Goal: Entertainment & Leisure: Consume media (video, audio)

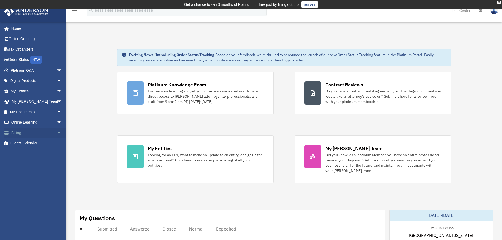
click at [38, 130] on link "Billing arrow_drop_down" at bounding box center [37, 132] width 66 height 11
click at [57, 131] on span "arrow_drop_down" at bounding box center [62, 132] width 11 height 11
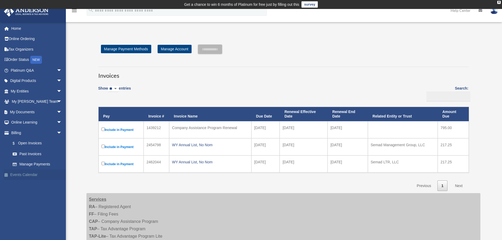
click at [30, 175] on link "Events Calendar" at bounding box center [37, 174] width 66 height 11
click at [37, 172] on link "Events Calendar" at bounding box center [37, 174] width 66 height 11
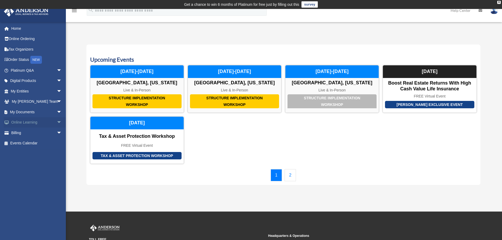
click at [57, 120] on span "arrow_drop_down" at bounding box center [62, 122] width 11 height 11
click at [39, 142] on link "Video Training" at bounding box center [38, 143] width 62 height 11
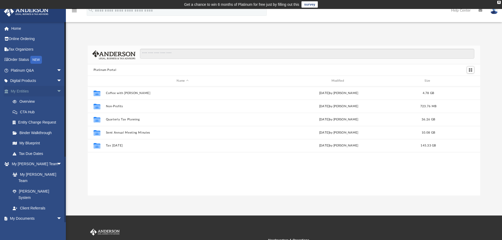
scroll to position [4, 4]
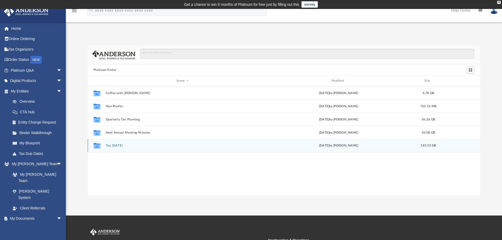
click at [116, 145] on button "Tax [DATE]" at bounding box center [183, 145] width 154 height 3
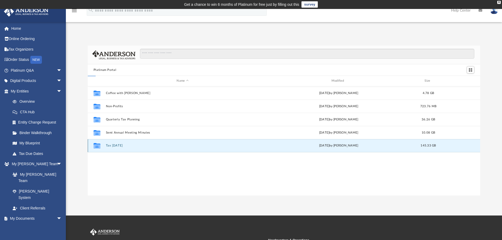
click at [116, 145] on button "Tax [DATE]" at bounding box center [183, 145] width 154 height 3
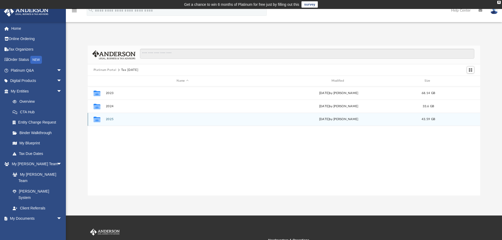
click at [134, 123] on div "Collaborated Folder 2025 [DATE] by [PERSON_NAME] 43.59 GB" at bounding box center [284, 119] width 392 height 13
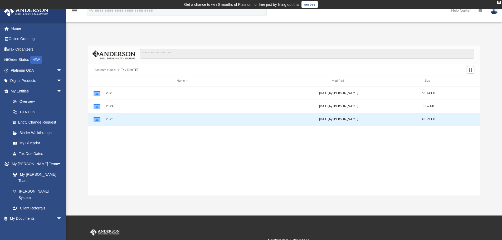
click at [138, 121] on button "2025" at bounding box center [183, 118] width 154 height 3
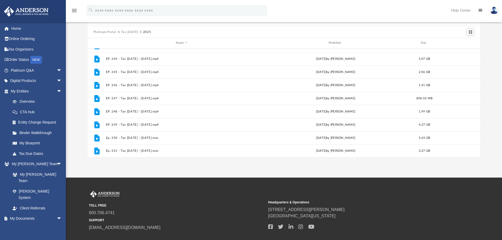
scroll to position [53, 0]
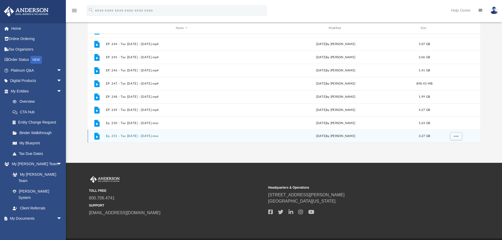
click at [238, 133] on div "File Ep. 251 - Tax [DATE] - [DATE].mov [DATE] by [PERSON_NAME] 3.27 GB" at bounding box center [284, 136] width 392 height 13
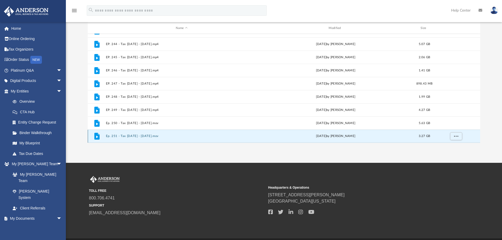
click at [236, 139] on div "File Ep. 251 - Tax [DATE] - [DATE].mov [DATE] by [PERSON_NAME] 3.27 GB" at bounding box center [284, 136] width 392 height 13
click at [275, 136] on div "[DATE] by [PERSON_NAME]" at bounding box center [336, 136] width 152 height 5
click at [168, 130] on div "File Ep. 251 - Tax [DATE] - [DATE].mov [DATE] by [PERSON_NAME] 3.27 GB" at bounding box center [284, 136] width 392 height 13
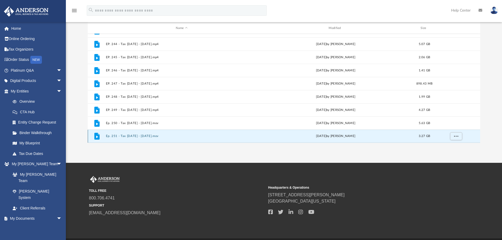
click at [169, 136] on button "Ep. 251 - Tax [DATE] - [DATE].mov" at bounding box center [182, 135] width 152 height 3
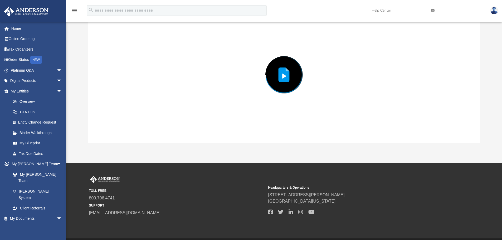
scroll to position [46, 0]
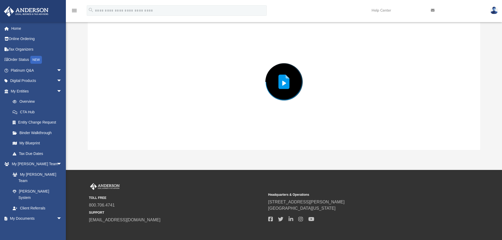
click at [169, 136] on div "Preview" at bounding box center [284, 82] width 392 height 136
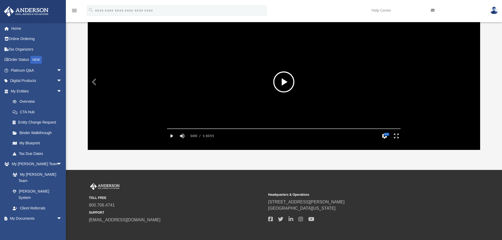
click at [275, 78] on button "File preview" at bounding box center [283, 81] width 21 height 21
click at [399, 140] on button "Enter fullscreen" at bounding box center [396, 136] width 12 height 11
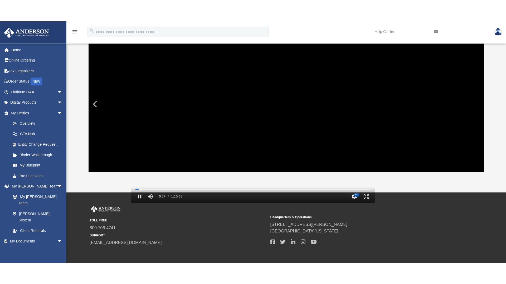
scroll to position [116, 392]
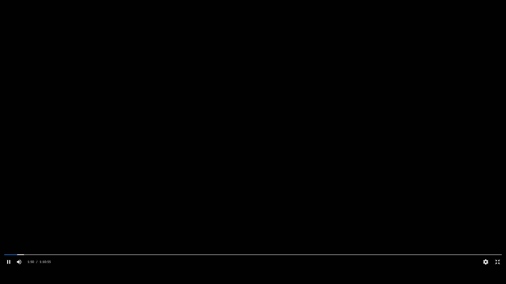
click at [204, 157] on video "File preview" at bounding box center [253, 142] width 506 height 253
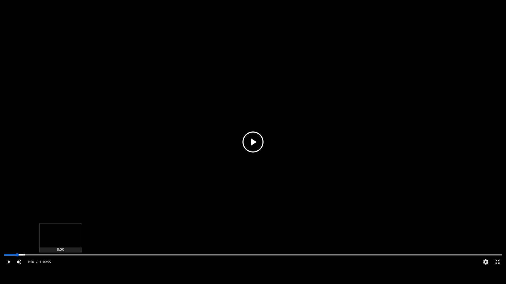
click at [60, 240] on div "Media Slider" at bounding box center [253, 255] width 506 height 4
click at [61, 240] on div "Media Slider" at bounding box center [253, 255] width 506 height 4
click at [60, 240] on div "Media Slider" at bounding box center [253, 255] width 506 height 4
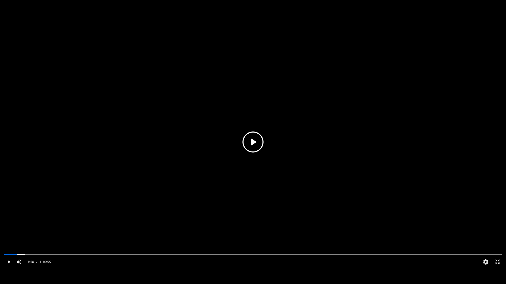
click at [263, 146] on button "File preview" at bounding box center [252, 142] width 21 height 21
click at [43, 240] on video "File preview" at bounding box center [253, 142] width 506 height 253
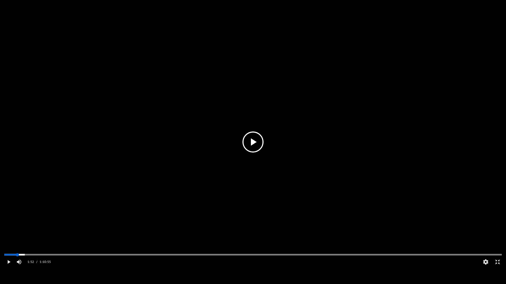
click at [41, 240] on div "Media Slider" at bounding box center [253, 255] width 506 height 4
click at [41, 240] on div "Media Slider" at bounding box center [252, 255] width 497 height 1
click at [96, 240] on div "Media Slider" at bounding box center [252, 255] width 497 height 1
click at [109, 240] on div "Media Slider" at bounding box center [252, 255] width 497 height 1
click at [134, 240] on div "Media Slider" at bounding box center [252, 255] width 497 height 1
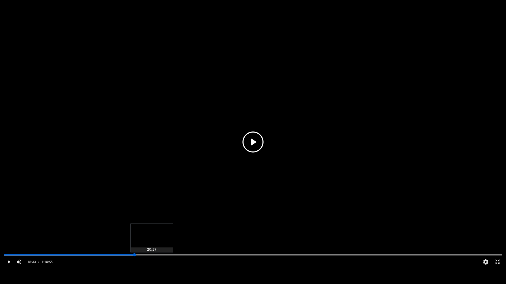
click at [151, 240] on div "Media Slider" at bounding box center [252, 255] width 497 height 1
click at [169, 240] on div "Media Slider" at bounding box center [252, 255] width 497 height 1
click at [185, 240] on div "Media Slider" at bounding box center [252, 255] width 497 height 1
click at [210, 240] on div "Media Slider" at bounding box center [252, 255] width 497 height 1
click at [244, 240] on div "Media Slider" at bounding box center [252, 255] width 497 height 1
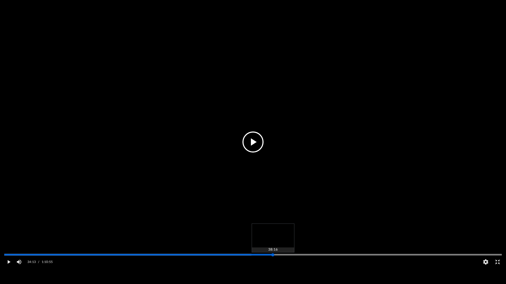
click at [273, 240] on div "Media Slider" at bounding box center [252, 255] width 497 height 1
click at [273, 240] on div "Media Slider" at bounding box center [272, 255] width 3 height 3
click at [299, 240] on div "Media Slider" at bounding box center [501, 255] width 497 height 4
click at [301, 240] on div "Media Slider" at bounding box center [252, 255] width 497 height 1
click at [327, 240] on div "Media Slider" at bounding box center [252, 255] width 497 height 1
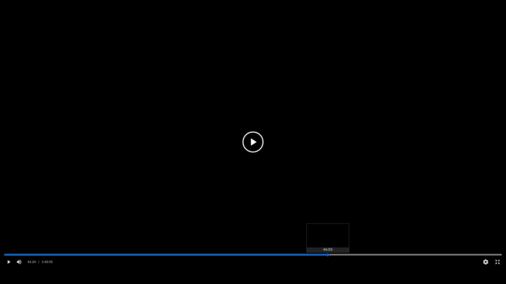
click at [327, 240] on div "Media Slider" at bounding box center [327, 255] width 3 height 3
click at [353, 240] on div "Media Slider" at bounding box center [501, 255] width 497 height 4
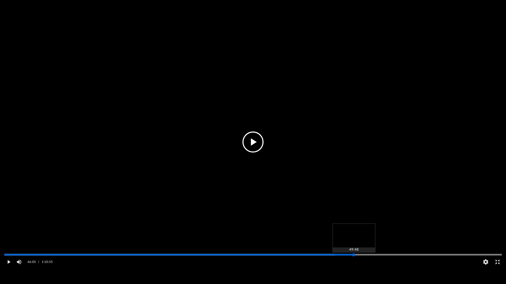
click at [353, 240] on div "Media Slider" at bounding box center [252, 255] width 497 height 1
click at [376, 240] on div "Media Slider" at bounding box center [252, 255] width 497 height 1
click at [376, 240] on div "Media Slider" at bounding box center [376, 255] width 3 height 3
click at [395, 240] on div "Media Slider" at bounding box center [501, 255] width 497 height 4
click at [397, 240] on div "Media Slider" at bounding box center [252, 255] width 497 height 1
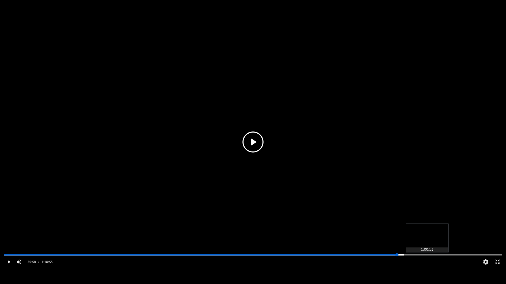
click at [433, 240] on div "Media Slider" at bounding box center [501, 255] width 497 height 4
click at [430, 240] on div "Media Slider" at bounding box center [252, 255] width 497 height 1
click at [448, 240] on div "Media Slider" at bounding box center [252, 255] width 497 height 1
click at [466, 240] on div "Media Slider" at bounding box center [501, 255] width 497 height 4
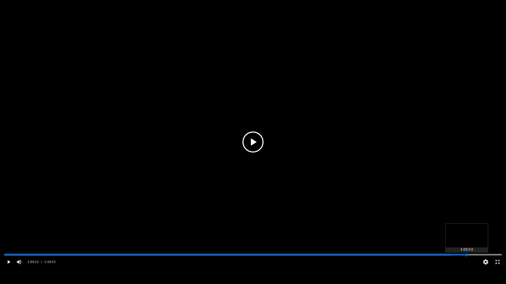
click at [466, 240] on div "Media Slider" at bounding box center [252, 255] width 497 height 1
click at [4, 240] on div "Media Slider" at bounding box center [253, 255] width 506 height 4
click at [5, 240] on div "Media Slider" at bounding box center [253, 255] width 506 height 4
click at [6, 240] on div "Media Slider" at bounding box center [252, 255] width 497 height 1
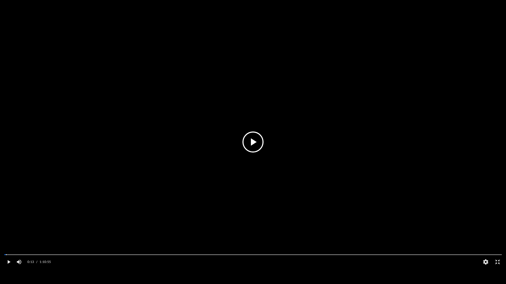
click at [252, 136] on button "File preview" at bounding box center [252, 142] width 21 height 21
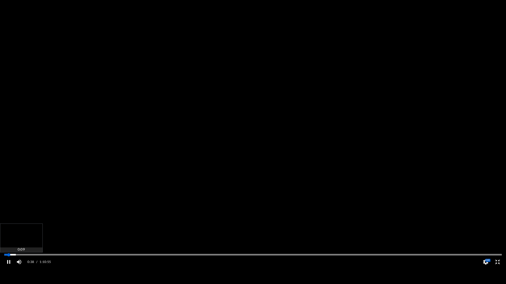
click at [5, 240] on div "Autoplay Disabled Speed Normal Quality Auto Subtitles/CC Off Audio Autoplay Dis…" at bounding box center [253, 142] width 506 height 284
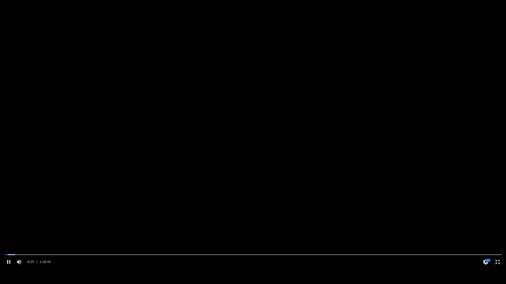
click at [299, 156] on video "File preview" at bounding box center [253, 142] width 506 height 253
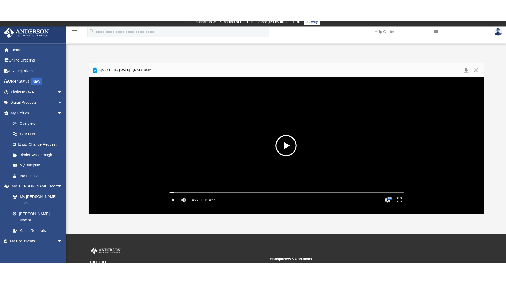
scroll to position [0, 0]
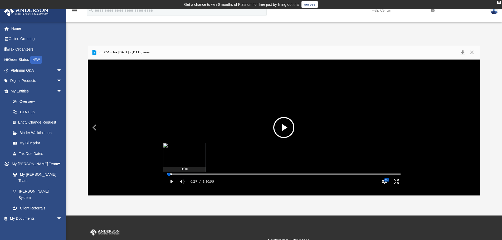
click at [169, 176] on div "Media Slider" at bounding box center [168, 174] width 3 height 3
click at [168, 176] on div "Media Slider" at bounding box center [167, 174] width 3 height 3
click at [278, 133] on button "File preview" at bounding box center [283, 127] width 21 height 21
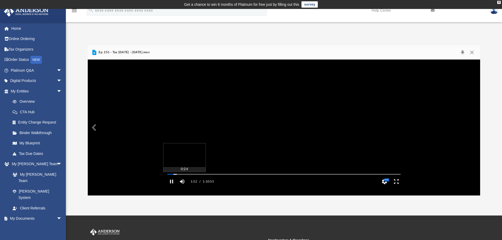
click at [169, 182] on div "Autoplay Disabled Speed Normal Quality Auto Subtitles/CC Off Audio Autoplay Dis…" at bounding box center [284, 128] width 392 height 136
click at [313, 133] on video "File preview" at bounding box center [283, 127] width 241 height 121
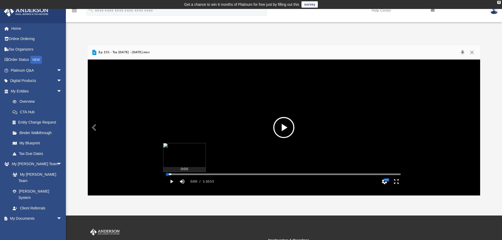
drag, startPoint x: 171, startPoint y: 181, endPoint x: 162, endPoint y: 182, distance: 8.4
click at [162, 182] on div "Autoplay Disabled Speed Normal Quality Auto Subtitles/CC Off Audio Autoplay Dis…" at bounding box center [284, 128] width 392 height 136
click at [396, 187] on button "Enter fullscreen" at bounding box center [396, 181] width 12 height 11
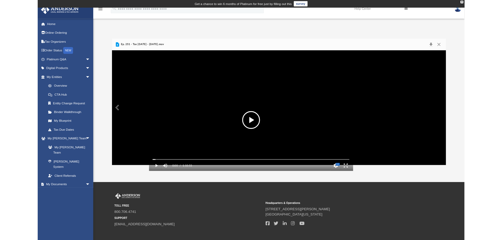
scroll to position [116, 392]
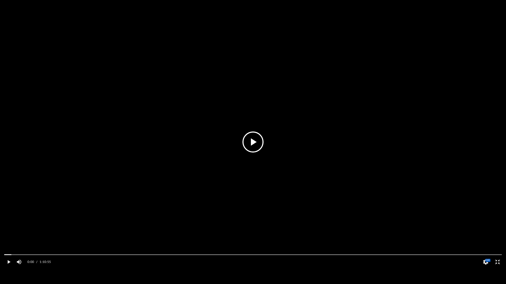
click at [482, 180] on video "File preview" at bounding box center [253, 142] width 506 height 253
click at [459, 212] on video "File preview" at bounding box center [253, 142] width 506 height 253
click at [497, 240] on button "Exit fullscreen" at bounding box center [497, 262] width 12 height 11
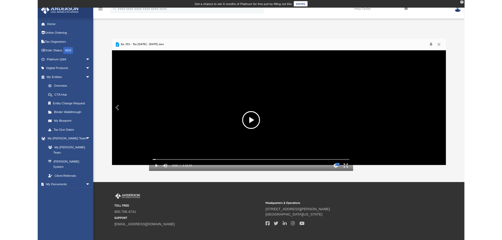
scroll to position [116, 388]
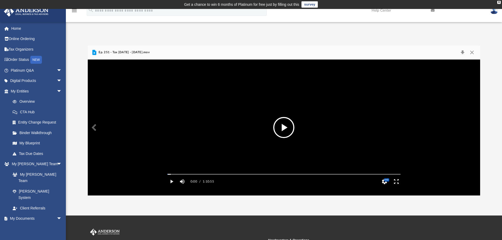
click at [286, 130] on button "File preview" at bounding box center [283, 127] width 21 height 21
click at [221, 187] on div "0:09 / 1:10:55 CC HD" at bounding box center [283, 181] width 241 height 11
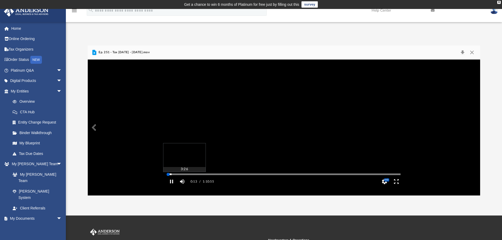
click at [179, 181] on div "Autoplay Disabled Speed Normal Quality Auto Subtitles/CC Off Audio Autoplay Dis…" at bounding box center [284, 128] width 392 height 136
click at [184, 181] on div "Autoplay Disabled Speed Normal Quality Auto Subtitles/CC Off Audio Autoplay Dis…" at bounding box center [284, 128] width 392 height 136
click at [188, 176] on div "Media Slider" at bounding box center [283, 174] width 241 height 4
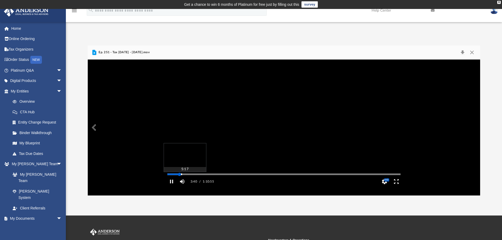
click at [185, 176] on div "Media Slider" at bounding box center [283, 174] width 241 height 4
click at [186, 181] on div "Autoplay Disabled Speed Normal Quality Auto Subtitles/CC Off Audio Autoplay Dis…" at bounding box center [284, 128] width 392 height 136
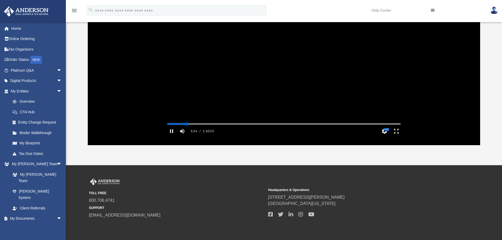
scroll to position [70, 0]
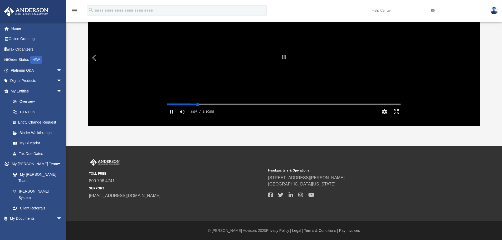
click at [197, 111] on div "Autoplay Disabled Speed Normal Quality Auto Subtitles/CC Off Audio Autoplay Dis…" at bounding box center [284, 58] width 392 height 136
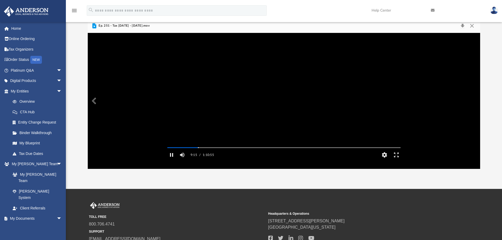
scroll to position [17, 0]
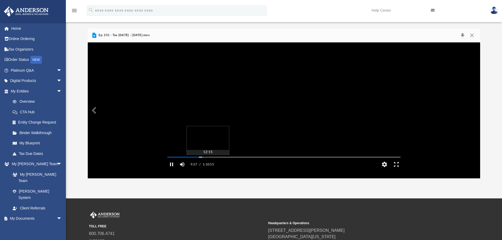
click at [207, 164] on div "Autoplay Disabled Speed Normal Quality Auto Subtitles/CC Off Audio Autoplay Dis…" at bounding box center [284, 110] width 392 height 136
click at [216, 159] on div "Media Slider" at bounding box center [283, 157] width 241 height 4
click at [204, 164] on div "Autoplay Disabled Speed Normal Quality Auto Subtitles/CC Off Audio Autoplay Dis…" at bounding box center [284, 110] width 392 height 136
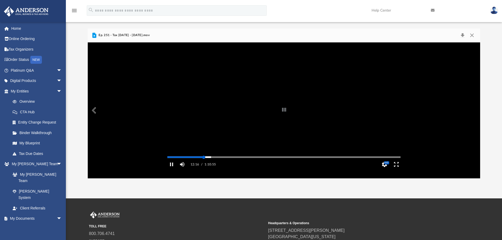
click at [204, 165] on div "Autoplay Disabled Speed Normal Quality Auto Subtitles/CC Off Audio Autoplay Dis…" at bounding box center [284, 110] width 392 height 136
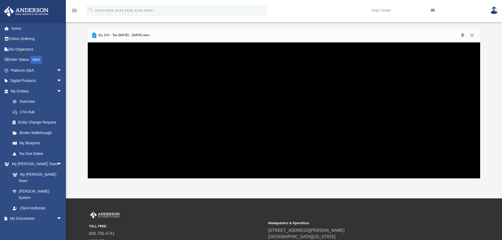
scroll to position [116, 388]
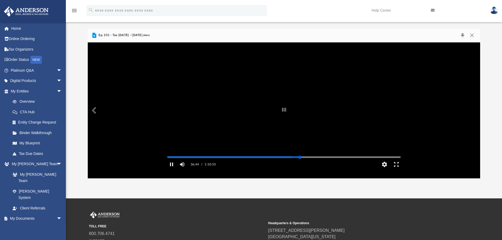
click at [300, 164] on div "Autoplay Disabled Speed Normal Quality Auto Subtitles/CC Off Audio Autoplay Dis…" at bounding box center [284, 110] width 392 height 136
click at [308, 165] on div "Autoplay Disabled Speed Normal Quality Auto Subtitles/CC Off Audio Autoplay Dis…" at bounding box center [284, 110] width 392 height 136
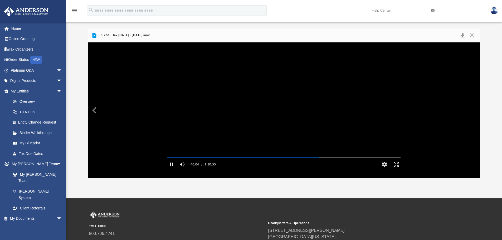
click at [272, 116] on video "File preview" at bounding box center [283, 110] width 241 height 121
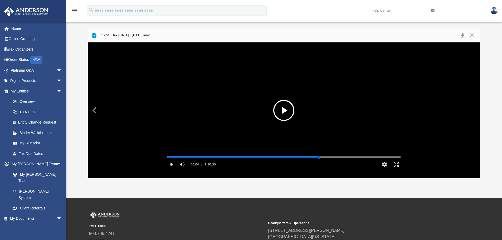
click at [338, 159] on div "Media Slider" at bounding box center [400, 157] width 233 height 4
click at [339, 157] on div "Media Slider" at bounding box center [283, 157] width 233 height 1
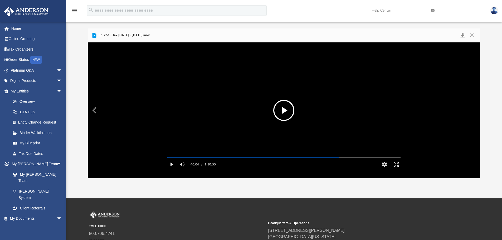
click at [255, 106] on video "File preview" at bounding box center [283, 110] width 241 height 121
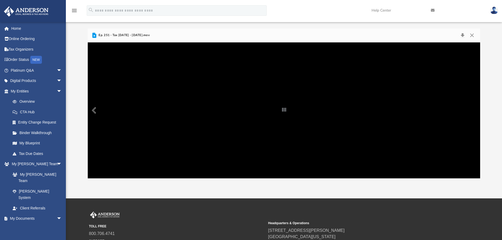
click at [283, 113] on div "File preview" at bounding box center [284, 110] width 4 height 7
click at [283, 108] on div "File preview" at bounding box center [284, 110] width 4 height 7
click at [220, 78] on div "File preview" at bounding box center [284, 110] width 392 height 136
